Goal: Transaction & Acquisition: Download file/media

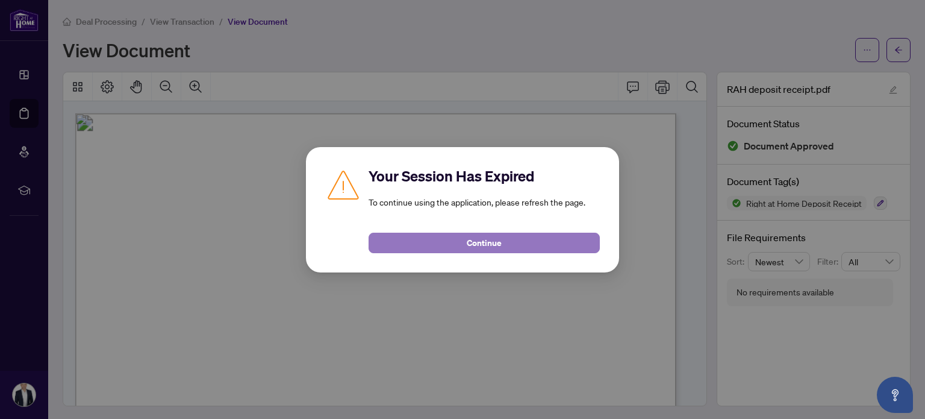
click at [487, 245] on span "Continue" at bounding box center [484, 242] width 35 height 19
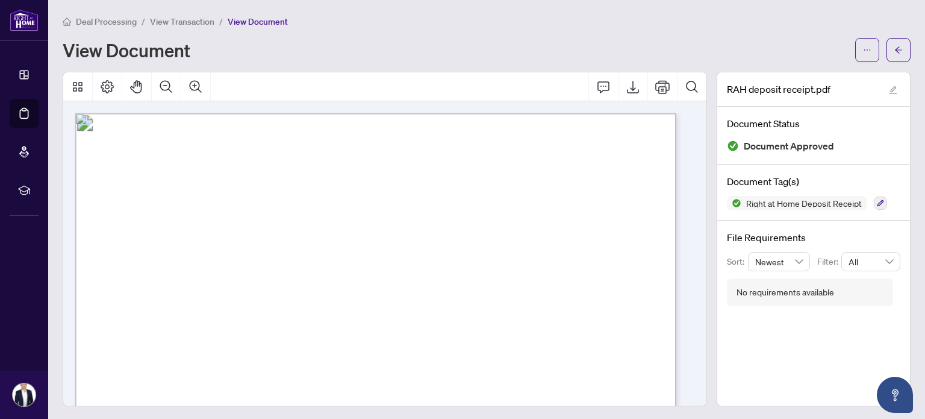
click at [904, 48] on main "Deal Processing / View Transaction / View Document View Document RAH deposit re…" at bounding box center [486, 209] width 877 height 419
click at [895, 49] on button "button" at bounding box center [899, 50] width 24 height 24
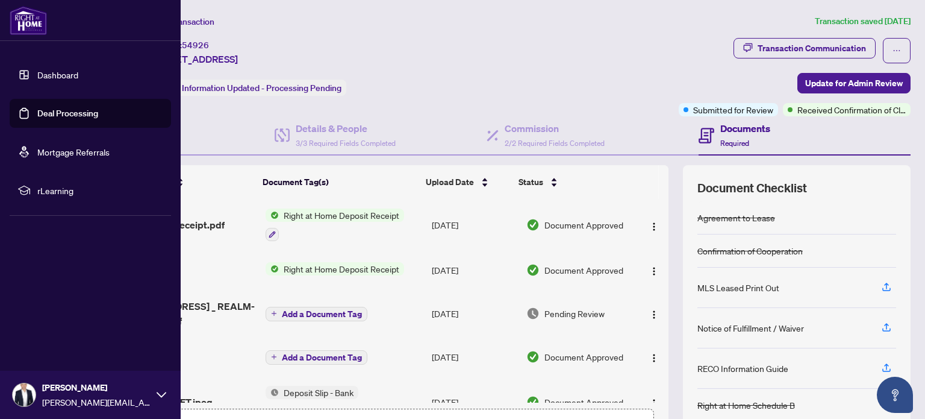
click at [37, 72] on link "Dashboard" at bounding box center [57, 74] width 41 height 11
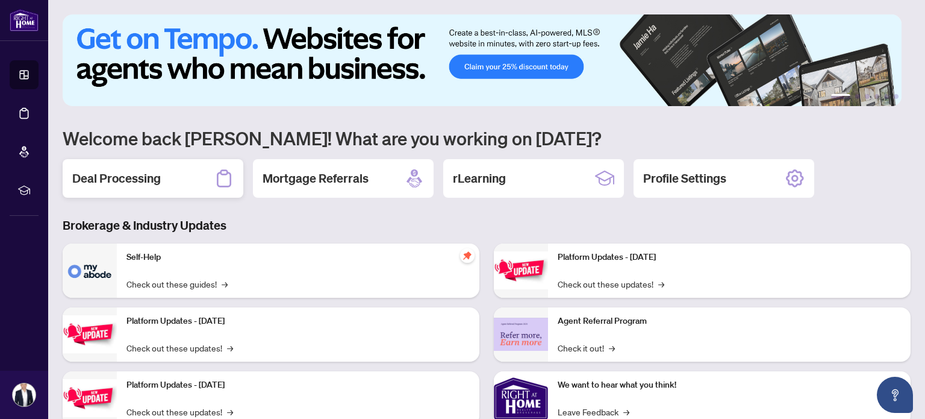
click at [175, 174] on div "Deal Processing" at bounding box center [153, 178] width 181 height 39
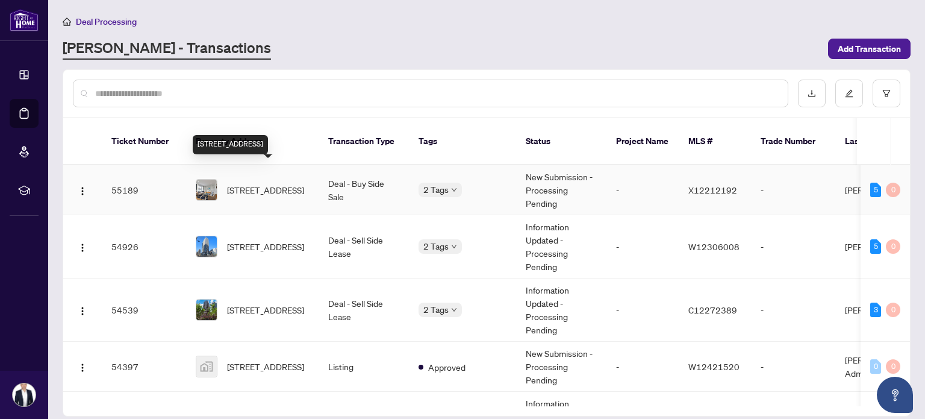
click at [258, 183] on span "[STREET_ADDRESS]" at bounding box center [265, 189] width 77 height 13
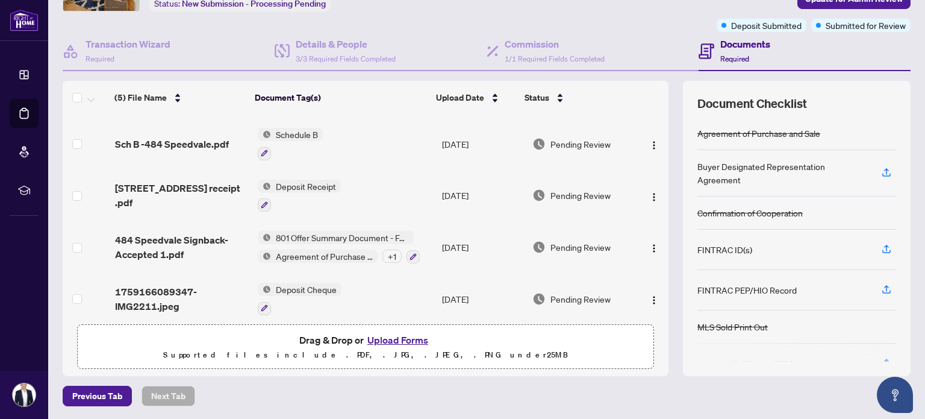
scroll to position [54, 0]
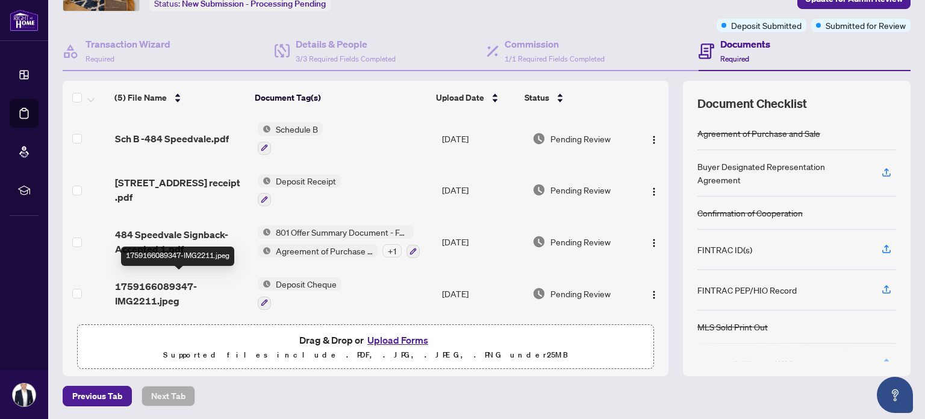
click at [154, 281] on span "1759166089347-IMG2211.jpeg" at bounding box center [181, 293] width 133 height 29
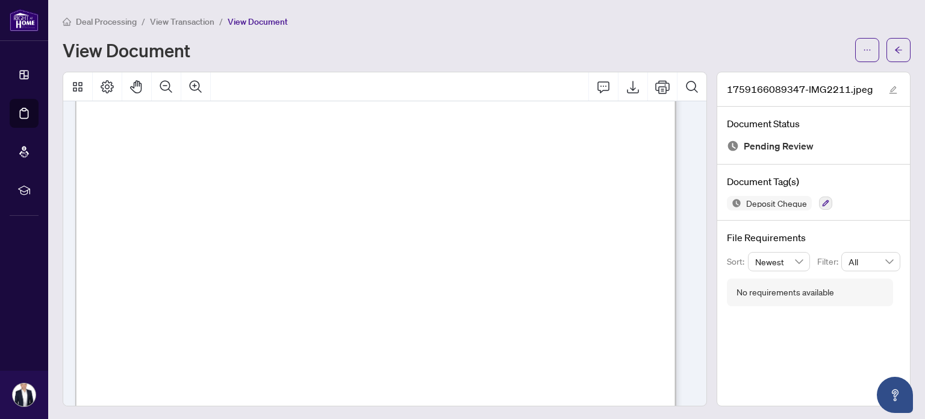
scroll to position [181, 0]
click at [865, 49] on icon "ellipsis" at bounding box center [868, 49] width 7 height 1
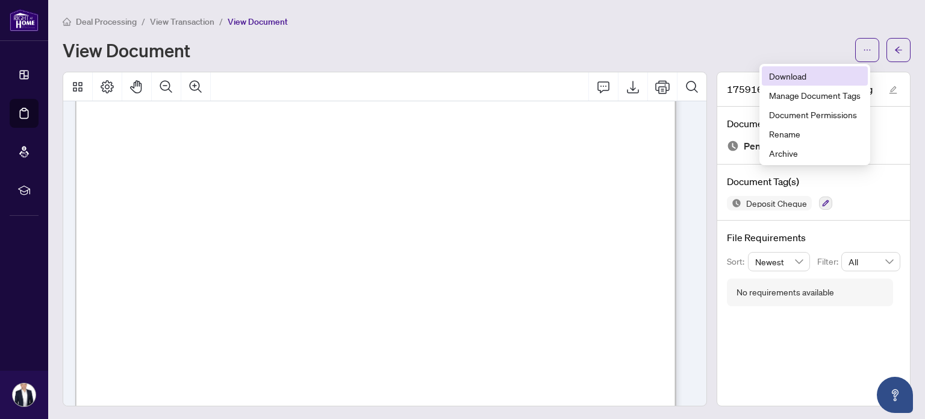
click at [786, 79] on span "Download" at bounding box center [815, 75] width 92 height 13
